Goal: Task Accomplishment & Management: Manage account settings

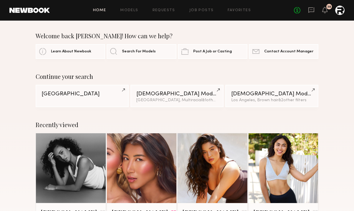
click at [163, 12] on div "Home Models Requests Job Posts Favorites Sign Out No fees up to $5,000 38" at bounding box center [197, 10] width 295 height 9
click at [163, 9] on link "Requests" at bounding box center [164, 11] width 23 height 4
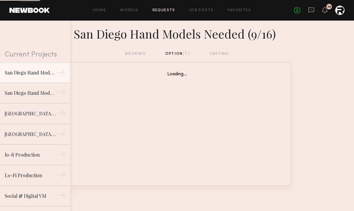
click at [124, 54] on div "booking option (9) casting" at bounding box center [177, 56] width 354 height 11
click at [140, 55] on div "booking option (9) casting" at bounding box center [177, 54] width 104 height 6
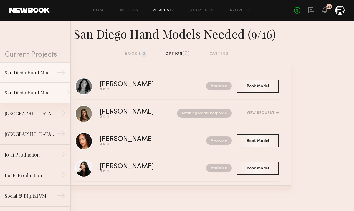
click at [42, 93] on div "San Diego Hand Models Needed (9/4)" at bounding box center [30, 92] width 51 height 7
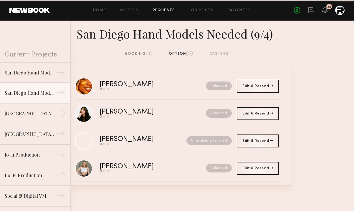
click at [141, 54] on div "booking (4)" at bounding box center [139, 54] width 28 height 6
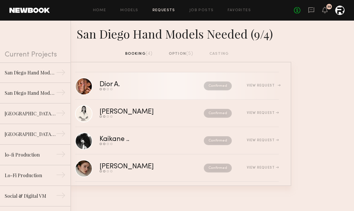
click at [170, 87] on div "Confirmed" at bounding box center [197, 86] width 70 height 9
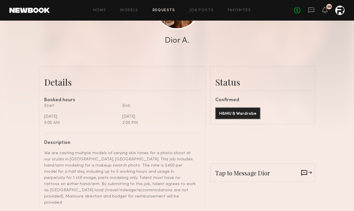
scroll to position [103, 0]
